Goal: Check status: Check status

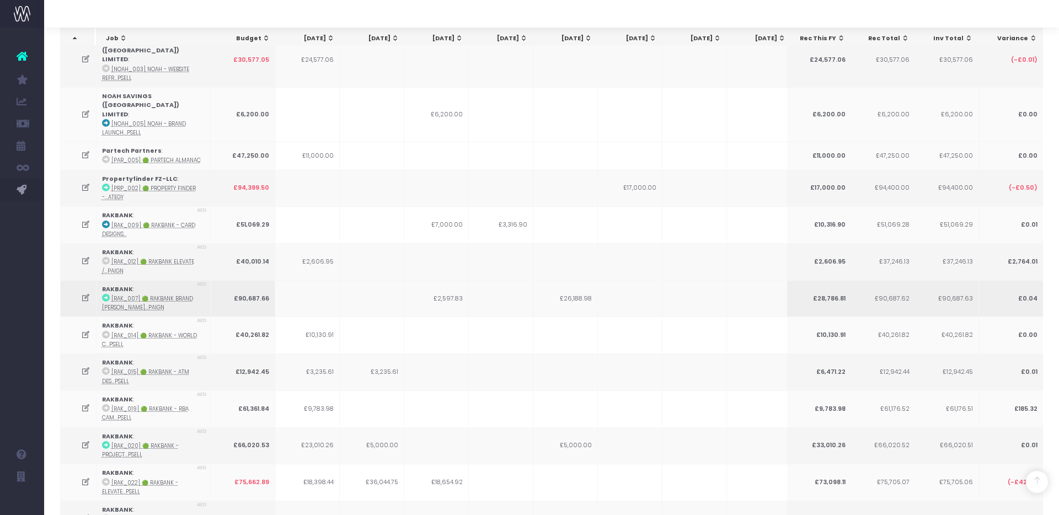
scroll to position [2051, 0]
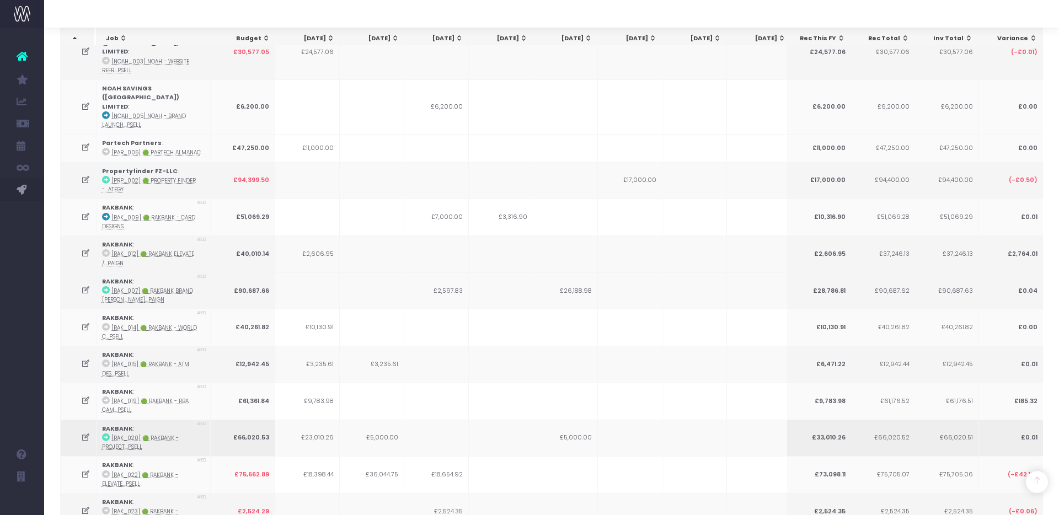
click at [82, 433] on icon at bounding box center [85, 437] width 9 height 9
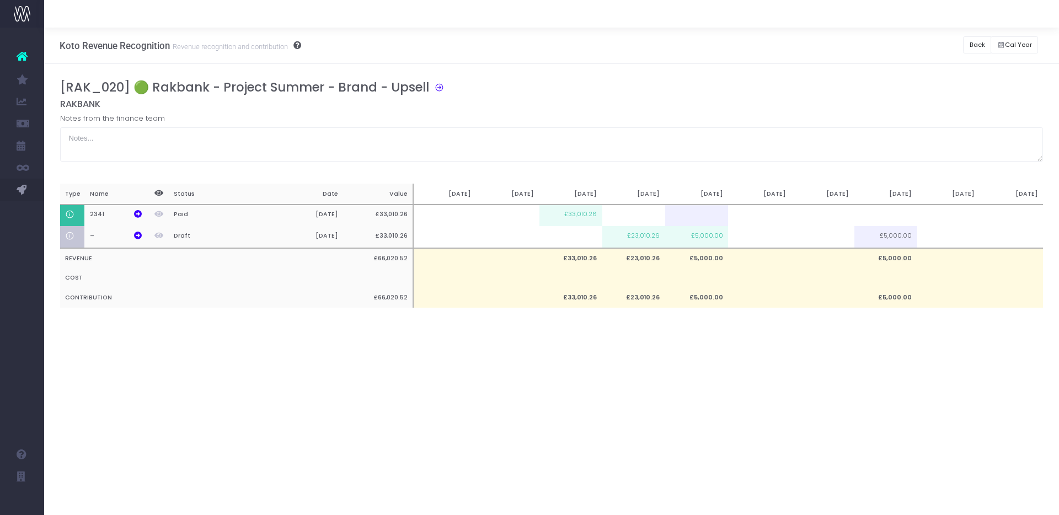
scroll to position [0, 0]
click at [967, 44] on button "Back" at bounding box center [977, 44] width 28 height 17
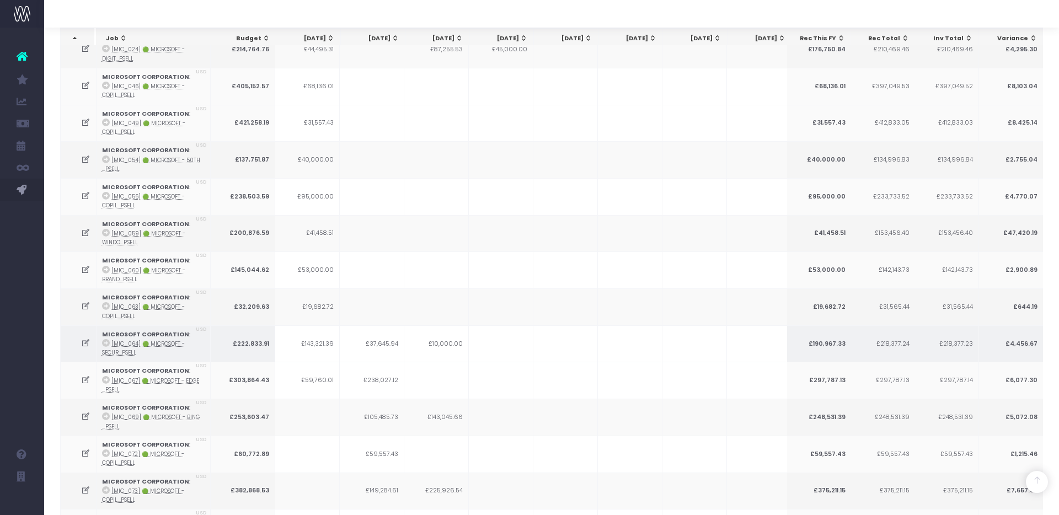
scroll to position [1228, 0]
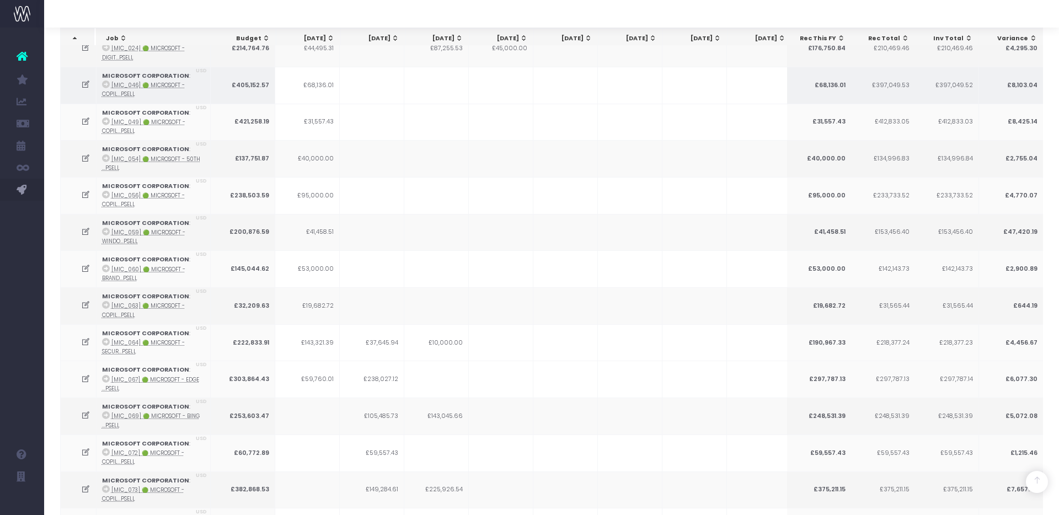
click at [82, 80] on icon at bounding box center [85, 84] width 9 height 9
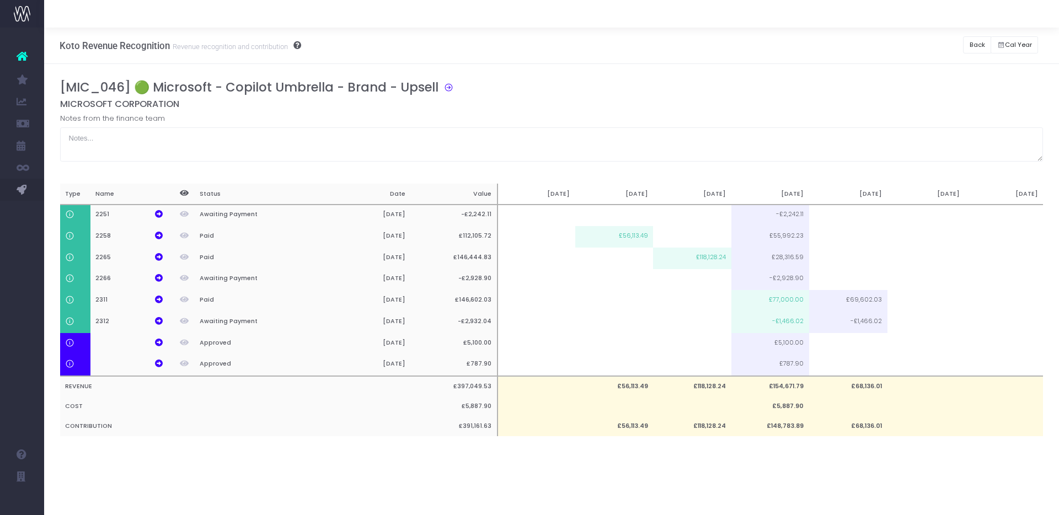
scroll to position [0, 0]
click at [162, 299] on icon at bounding box center [159, 300] width 8 height 8
click at [155, 234] on icon at bounding box center [159, 236] width 8 height 8
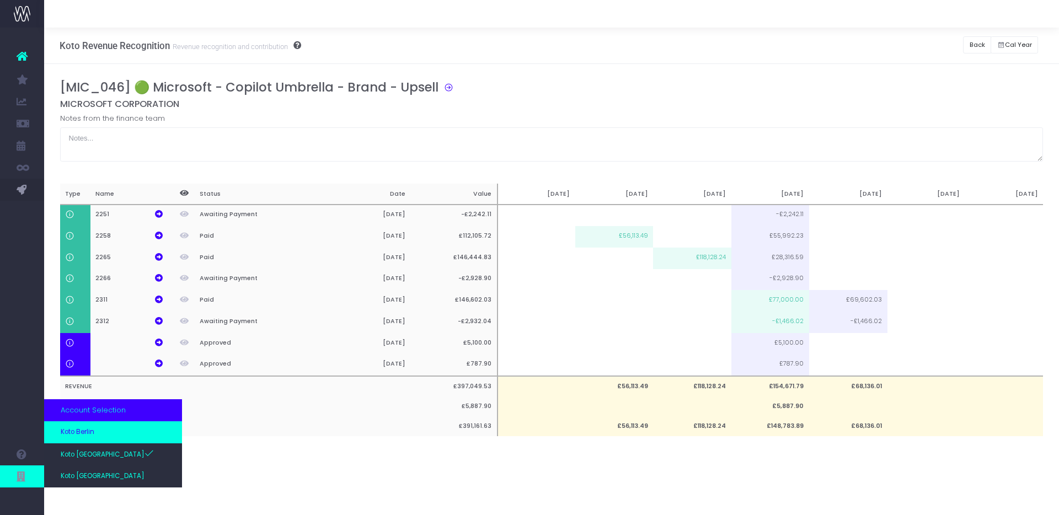
click at [98, 434] on link "Koto Berlin" at bounding box center [113, 432] width 138 height 22
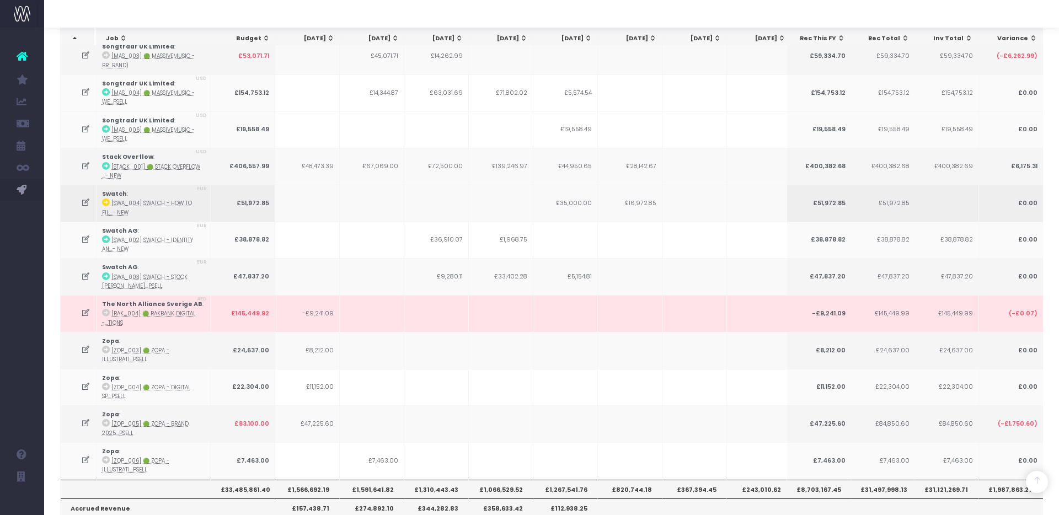
scroll to position [2742, 0]
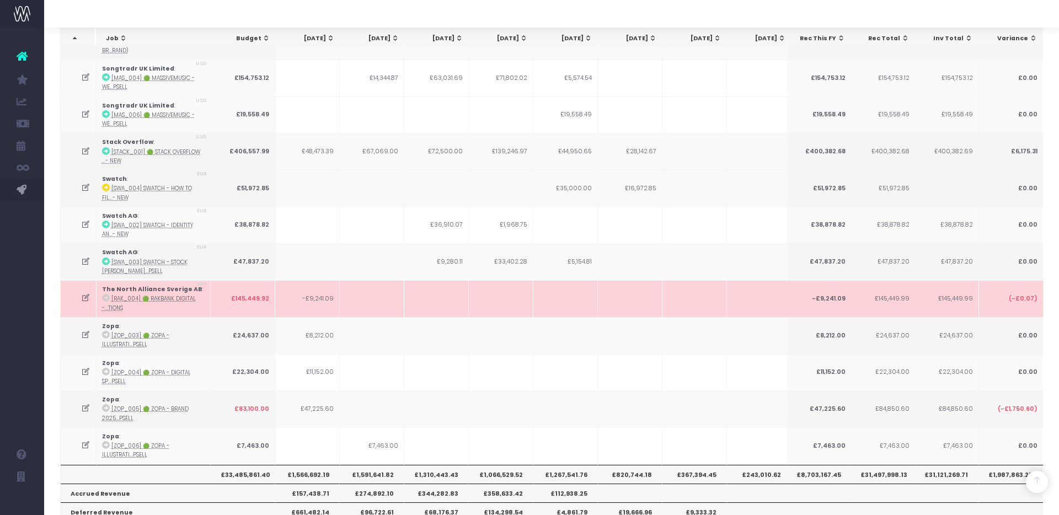
click at [85, 293] on icon at bounding box center [85, 297] width 9 height 9
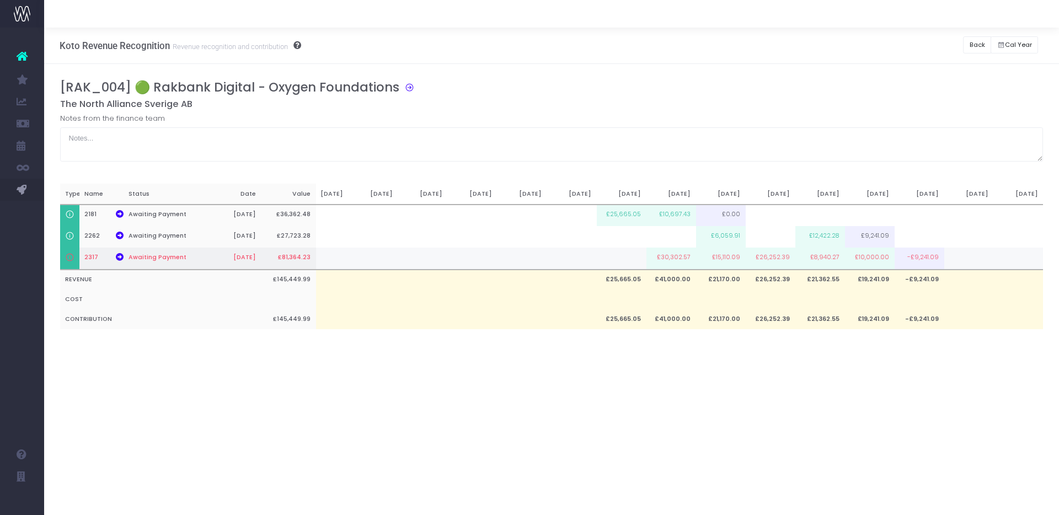
scroll to position [0, 188]
click at [120, 258] on icon at bounding box center [120, 257] width 8 height 8
click at [122, 256] on icon at bounding box center [120, 257] width 8 height 8
click at [401, 87] on icon at bounding box center [406, 86] width 15 height 13
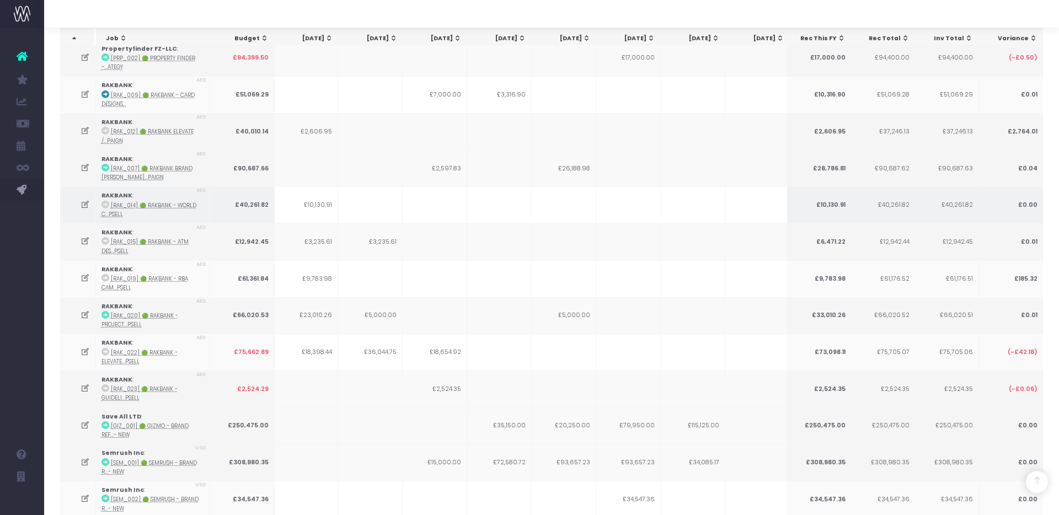
scroll to position [2179, 0]
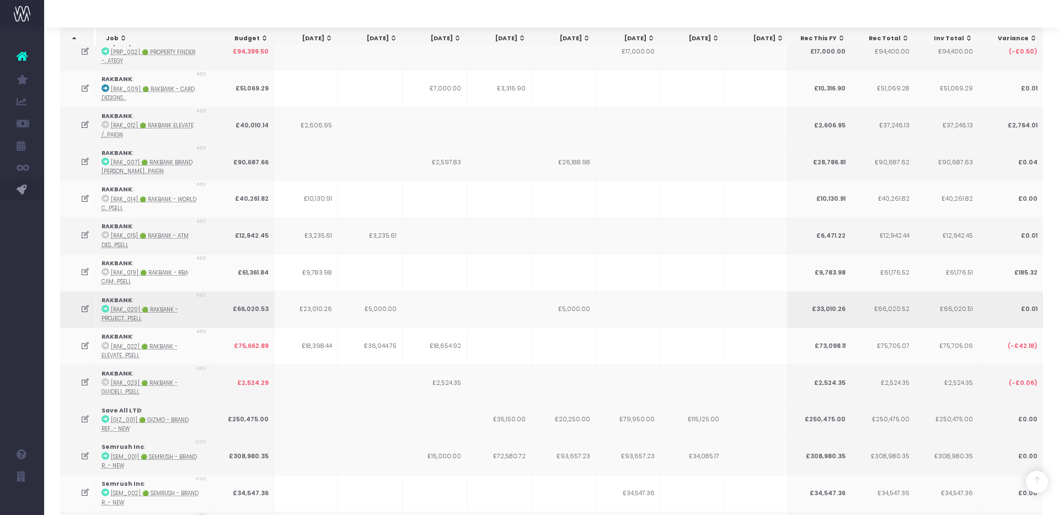
click at [85, 304] on icon at bounding box center [84, 308] width 9 height 9
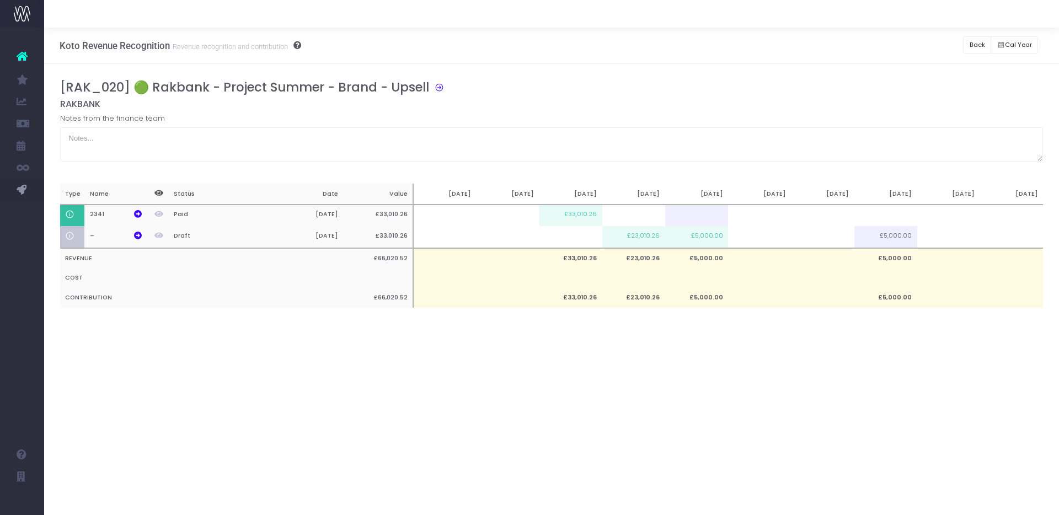
scroll to position [0, 0]
click at [437, 341] on div "[RAK_020] 🟢 Rakbank - Project Summer - Brand - Upsell RAKBANK Notes from the fi…" at bounding box center [551, 204] width 1014 height 281
click at [140, 212] on icon at bounding box center [138, 214] width 8 height 8
click at [434, 89] on icon at bounding box center [436, 86] width 15 height 13
click at [142, 214] on th "2341" at bounding box center [115, 216] width 63 height 22
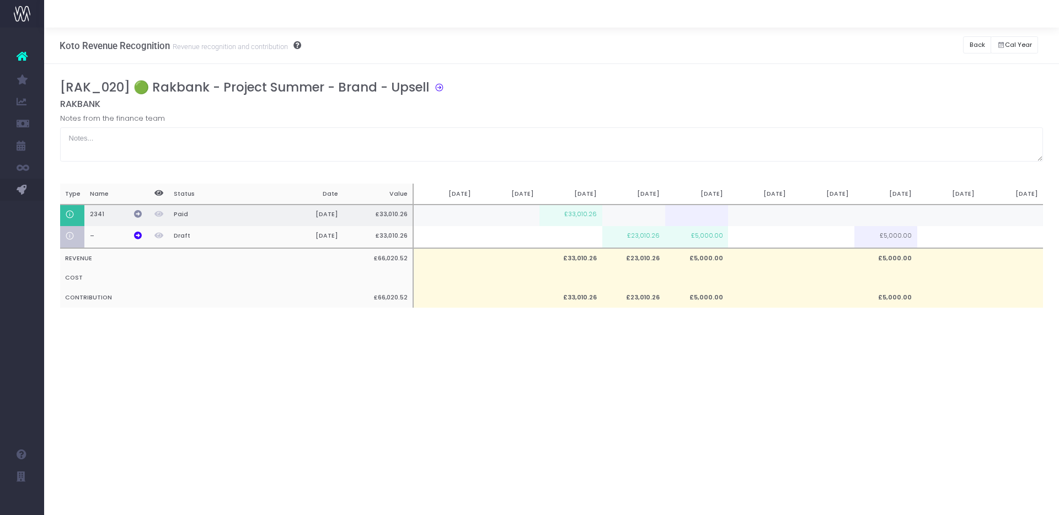
click at [137, 214] on icon at bounding box center [138, 214] width 8 height 8
